Goal: Task Accomplishment & Management: Complete application form

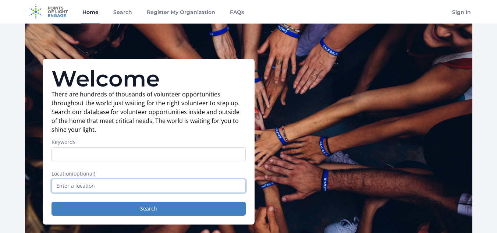
click at [170, 191] on input "text" at bounding box center [149, 186] width 194 height 14
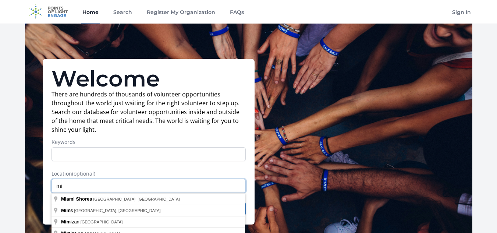
type input "m"
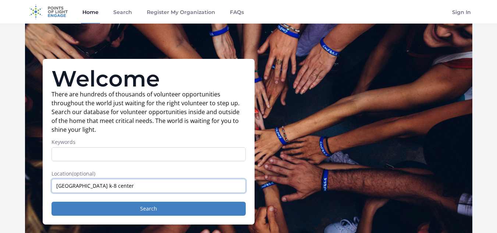
type input "[GEOGRAPHIC_DATA] k-8 center"
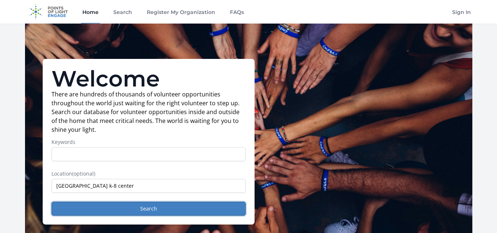
click at [173, 204] on button "Search" at bounding box center [149, 209] width 194 height 14
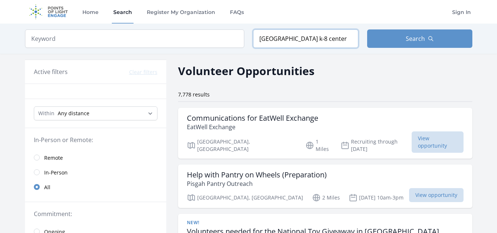
click at [332, 46] on input "[GEOGRAPHIC_DATA] k-8 center" at bounding box center [305, 38] width 105 height 18
type input "n"
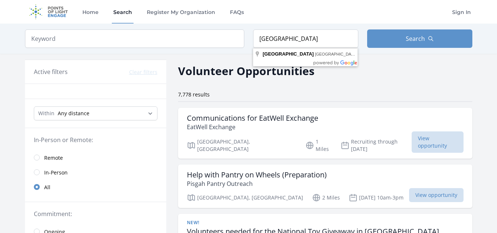
type input "Miami Gardens, FL, USA"
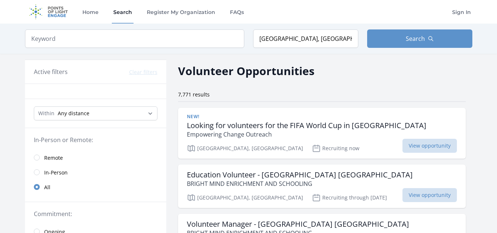
click at [403, 197] on span "View opportunity" at bounding box center [430, 195] width 54 height 14
click at [159, 38] on input "search" at bounding box center [134, 38] width 219 height 18
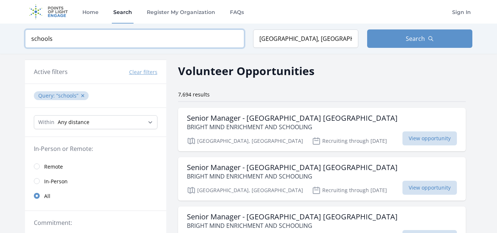
click button "submit" at bounding box center [0, 0] width 0 height 0
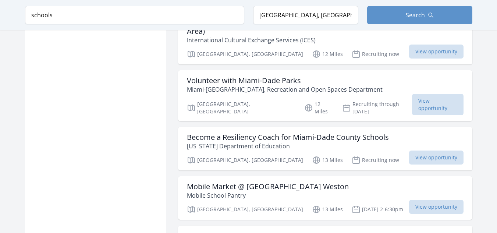
scroll to position [726, 0]
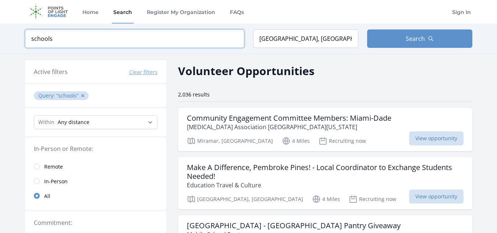
click at [192, 47] on input "schools" at bounding box center [134, 38] width 219 height 18
type input "s"
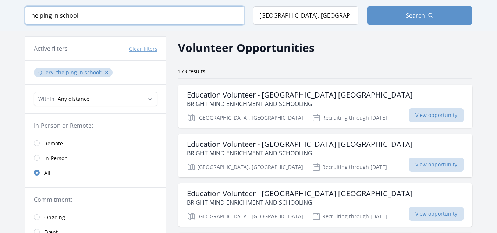
scroll to position [17, 0]
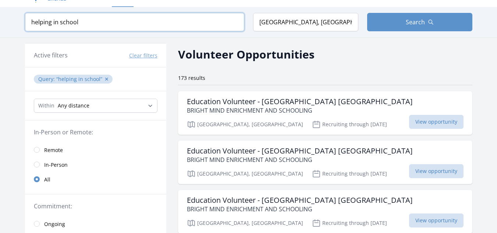
type input "helping in school"
click at [433, 219] on span "View opportunity" at bounding box center [436, 221] width 54 height 14
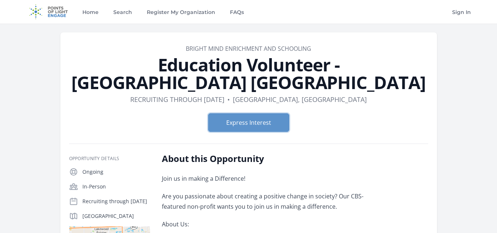
click at [249, 113] on button "Express Interest" at bounding box center [248, 122] width 81 height 18
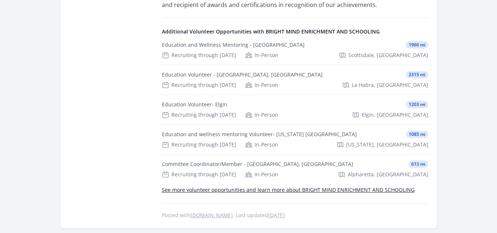
scroll to position [1369, 0]
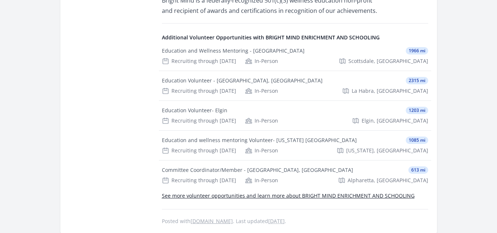
click at [363, 192] on link "See more volunteer opportunities and learn more about BRIGHT MIND ENRICHMENT AN…" at bounding box center [288, 195] width 253 height 7
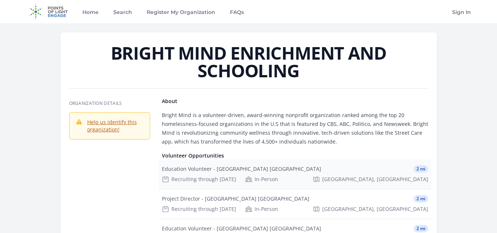
click at [304, 170] on div "Education Volunteer - [GEOGRAPHIC_DATA] [GEOGRAPHIC_DATA] 2 mi" at bounding box center [295, 168] width 267 height 7
click at [278, 228] on div "Education Volunteer - [GEOGRAPHIC_DATA] [GEOGRAPHIC_DATA] 2 mi" at bounding box center [295, 228] width 267 height 7
click at [225, 203] on div "Project Director - [GEOGRAPHIC_DATA] [GEOGRAPHIC_DATA] 2 mi Recruiting through …" at bounding box center [295, 203] width 272 height 29
click at [226, 229] on div "Education Volunteer - [GEOGRAPHIC_DATA] [GEOGRAPHIC_DATA]" at bounding box center [241, 228] width 159 height 7
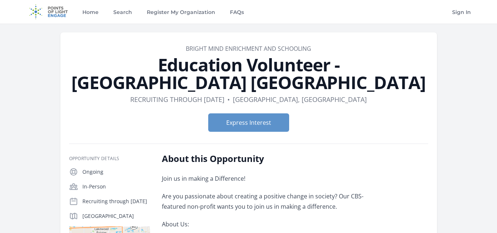
click at [272, 117] on div "Express Interest" at bounding box center [248, 122] width 359 height 30
click at [280, 113] on button "Express Interest" at bounding box center [248, 122] width 81 height 18
